Goal: Information Seeking & Learning: Learn about a topic

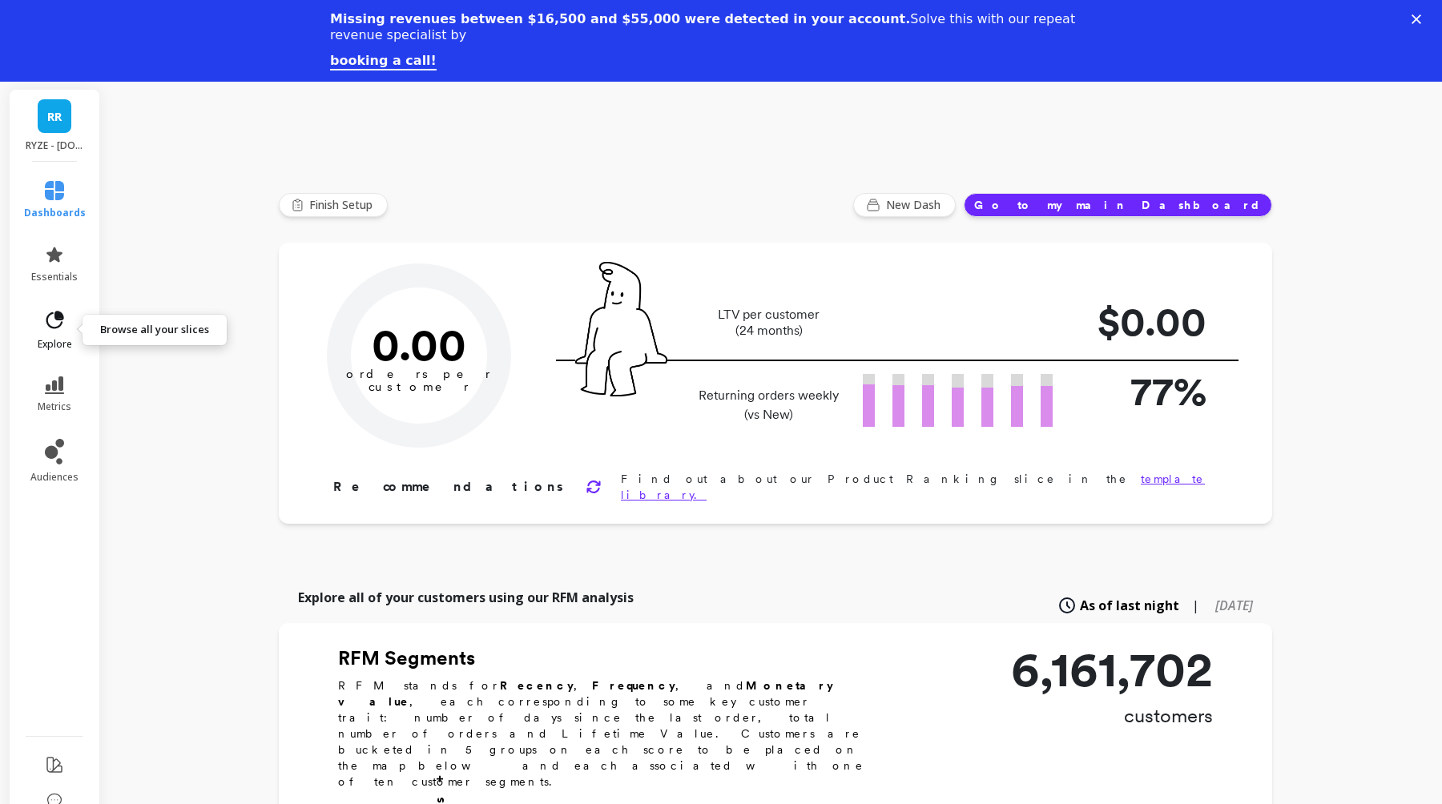
click at [68, 312] on link "explore" at bounding box center [55, 330] width 62 height 42
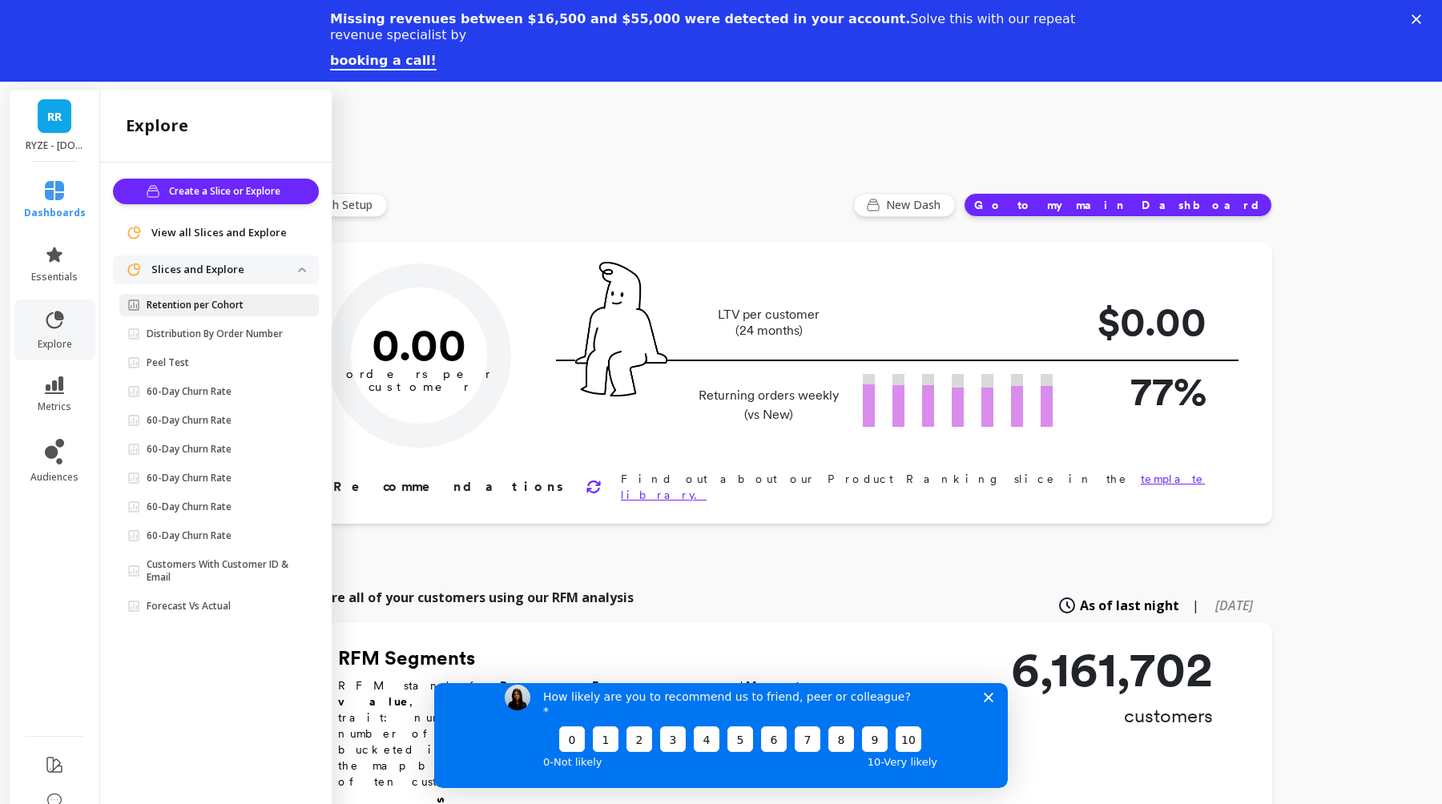
click at [254, 302] on span "Retention per Cohort" at bounding box center [212, 305] width 171 height 13
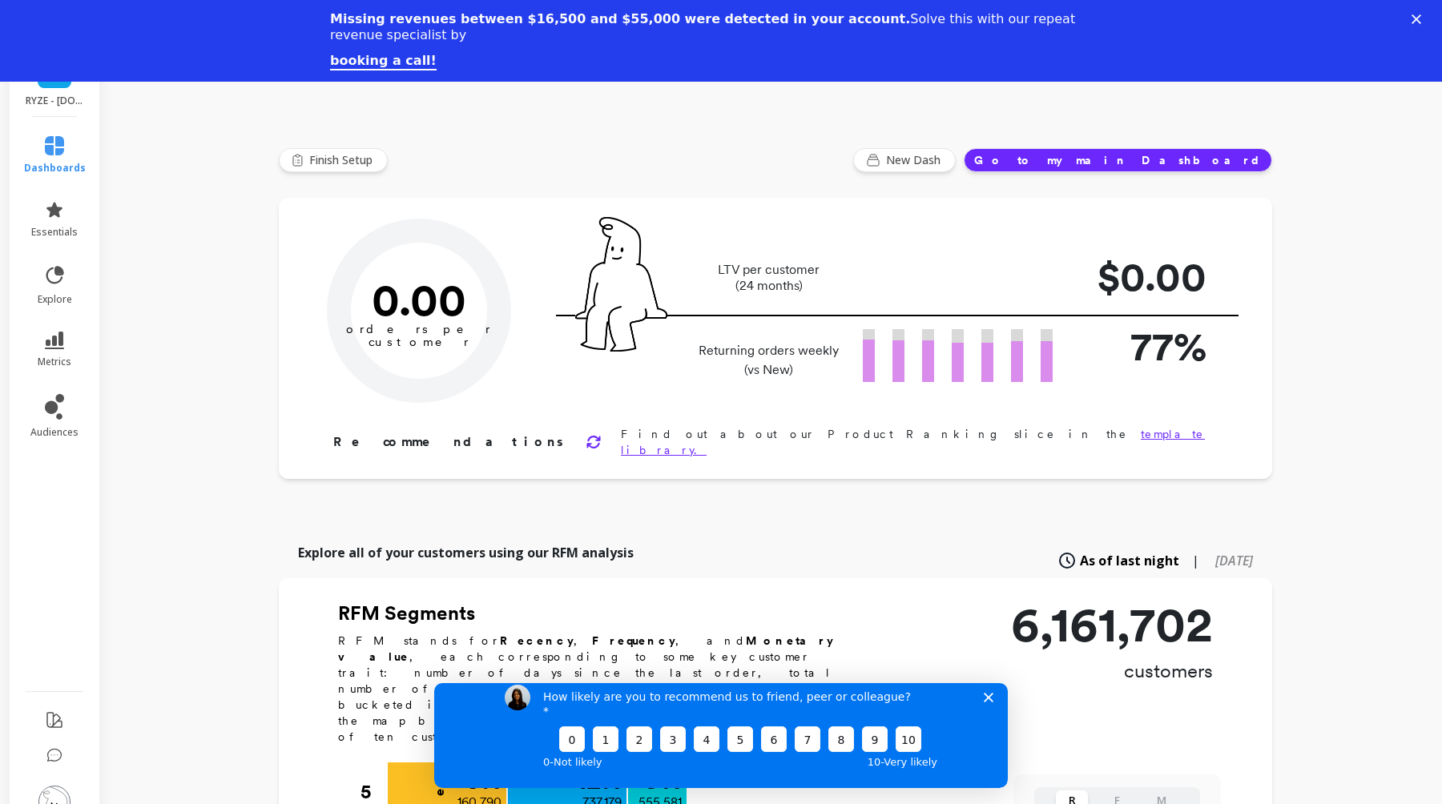
scroll to position [167, 0]
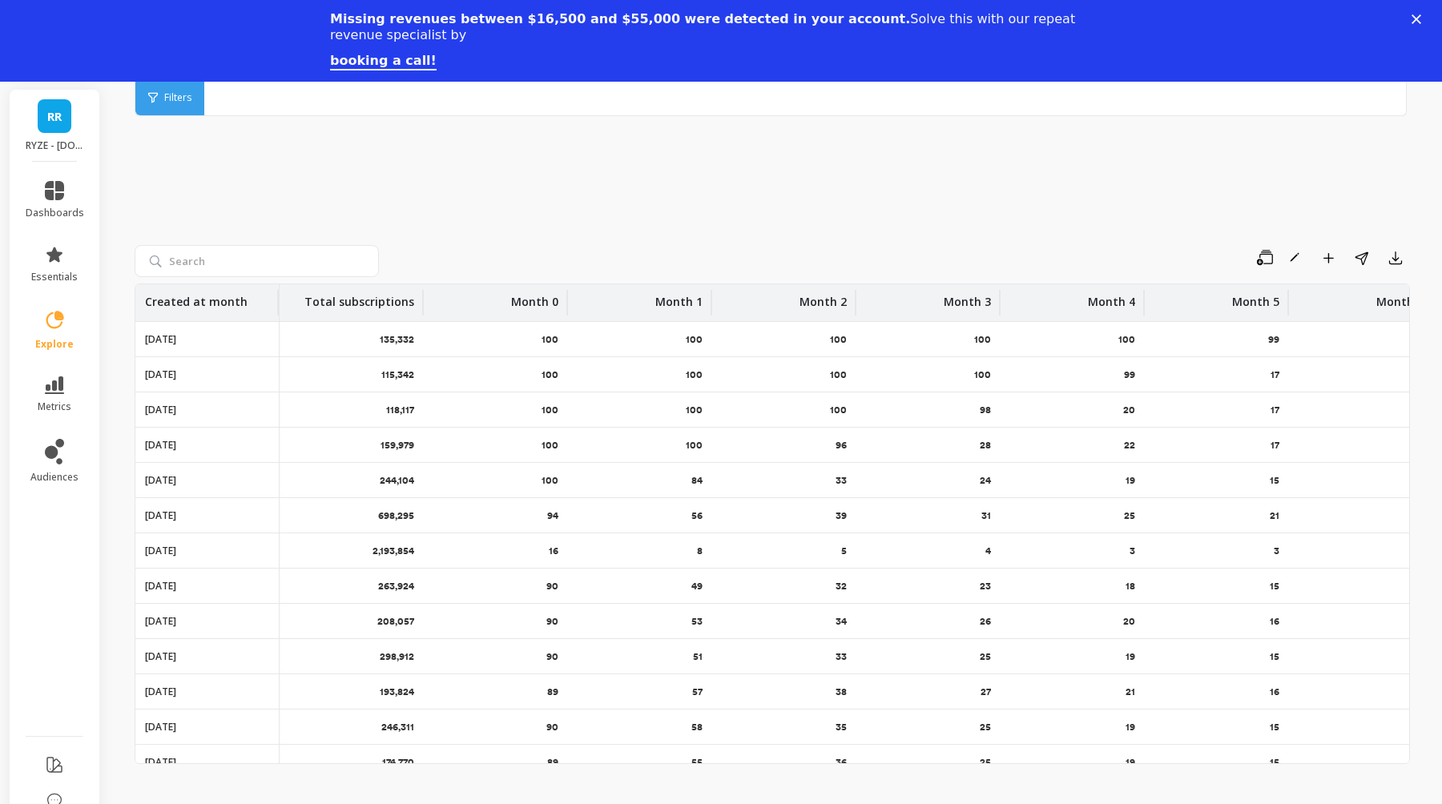
click at [155, 99] on icon at bounding box center [153, 97] width 10 height 11
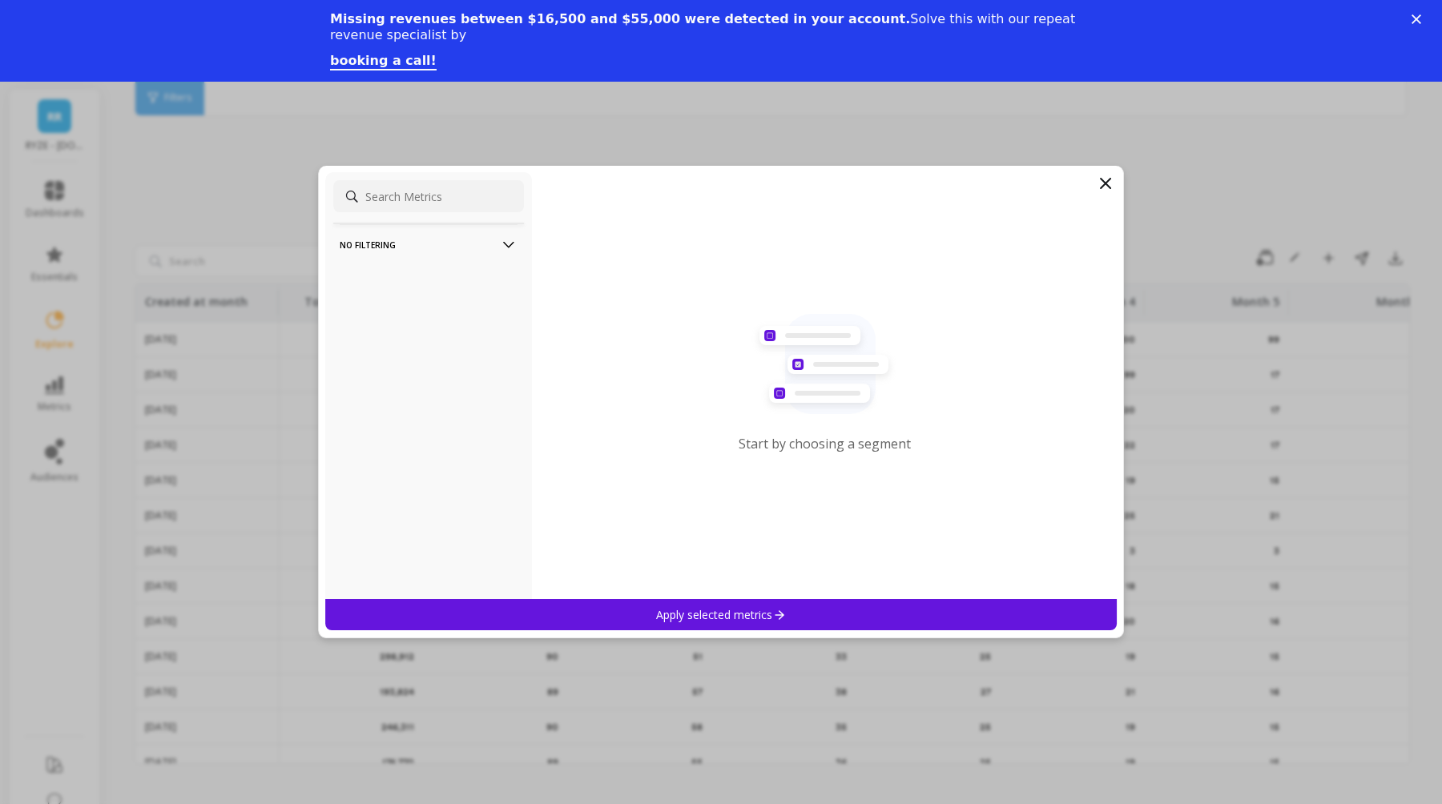
click at [1413, 14] on div "Missing revenues between $16,500 and $55,000 were detected in your account. Sol…" at bounding box center [721, 40] width 1442 height 69
click at [1420, 19] on icon "Close" at bounding box center [1417, 19] width 10 height 10
